Goal: Task Accomplishment & Management: Use online tool/utility

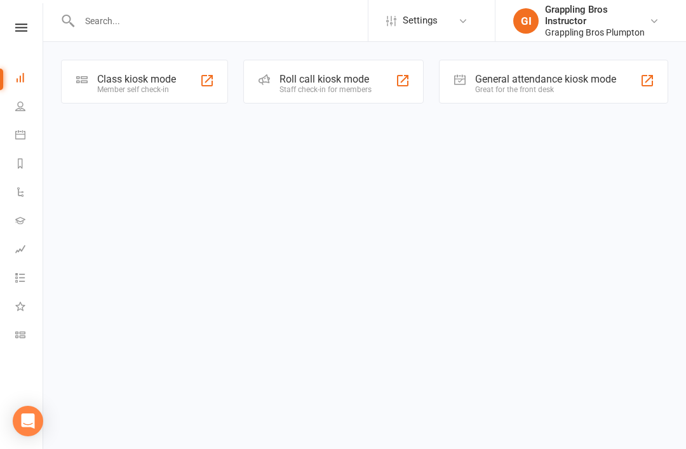
click at [20, 335] on icon at bounding box center [20, 334] width 10 height 10
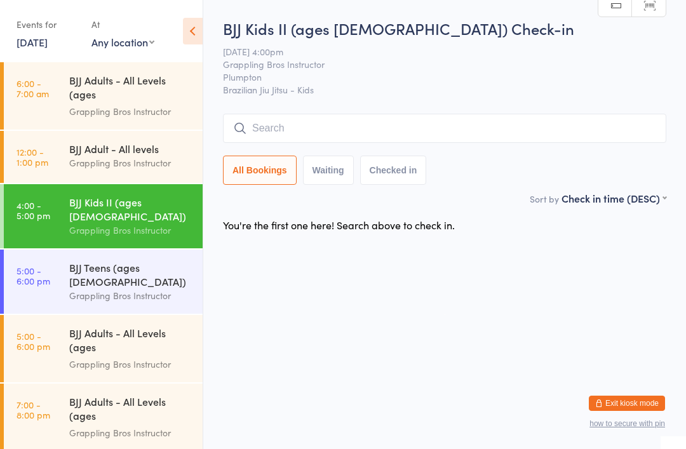
click at [383, 124] on input "search" at bounding box center [444, 128] width 443 height 29
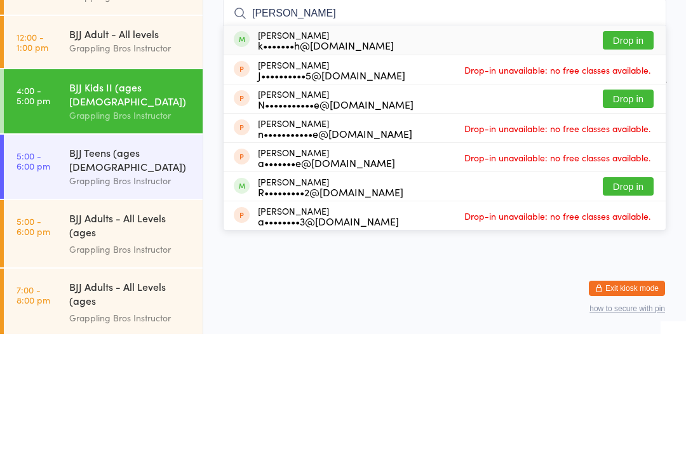
type input "[PERSON_NAME]"
click at [294, 155] on div "k•••••••h@[DOMAIN_NAME]" at bounding box center [326, 160] width 136 height 10
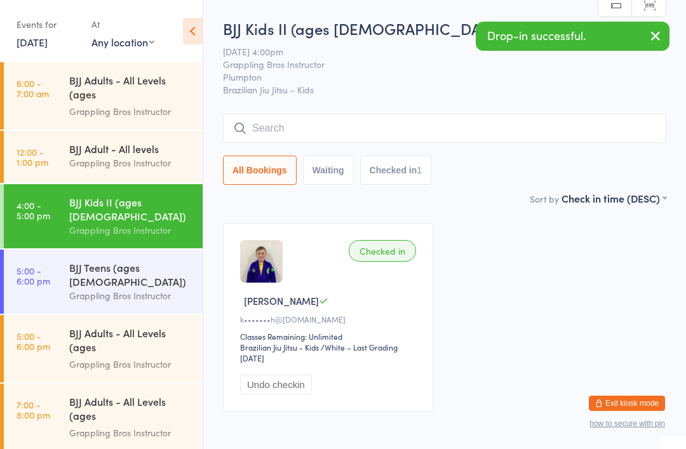
click at [376, 119] on input "search" at bounding box center [444, 128] width 443 height 29
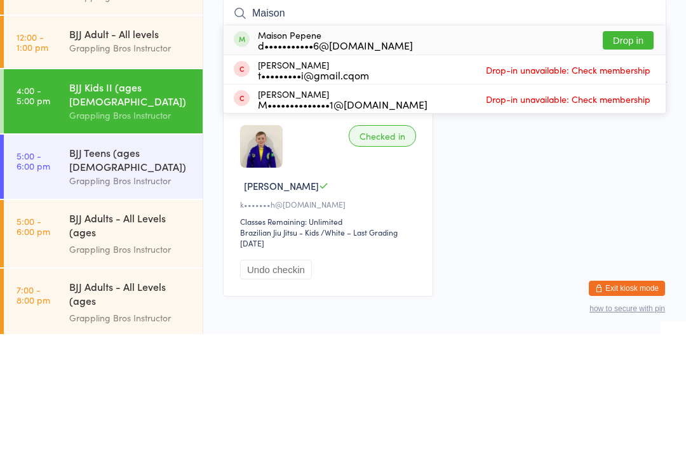
type input "Maison"
click at [258, 155] on div "d•••••••••••6@[DOMAIN_NAME]" at bounding box center [335, 160] width 155 height 10
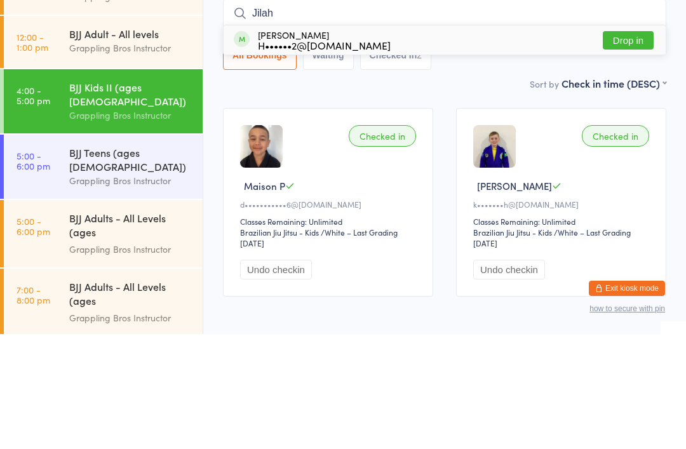
type input "Jilah"
click at [636, 146] on button "Drop in" at bounding box center [627, 155] width 51 height 18
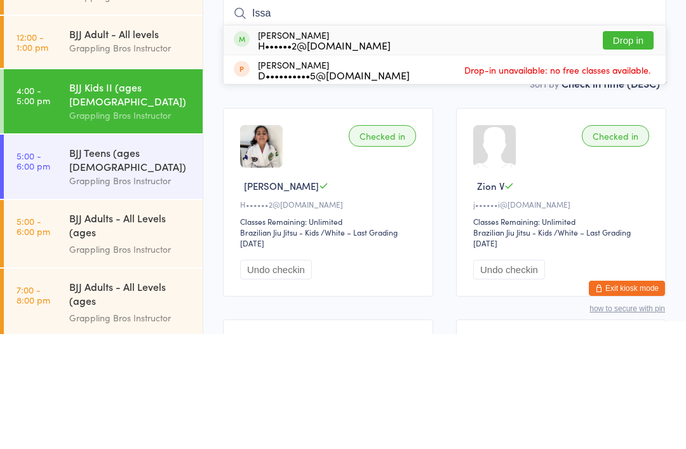
type input "Issa"
click at [261, 145] on div "[PERSON_NAME] H••••••2@[DOMAIN_NAME]" at bounding box center [324, 155] width 133 height 20
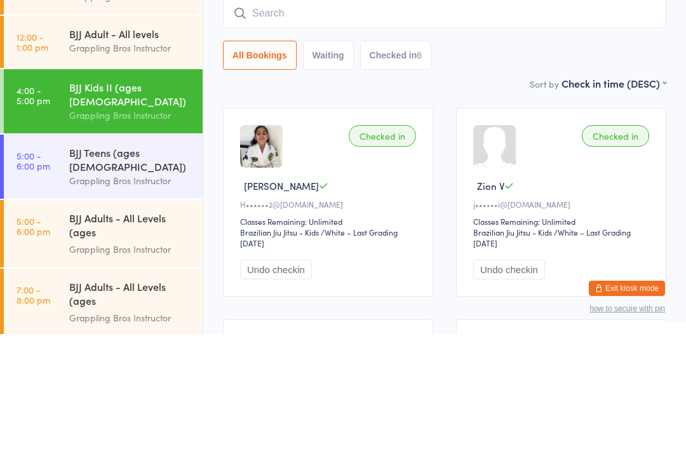
scroll to position [115, 0]
